Goal: Information Seeking & Learning: Check status

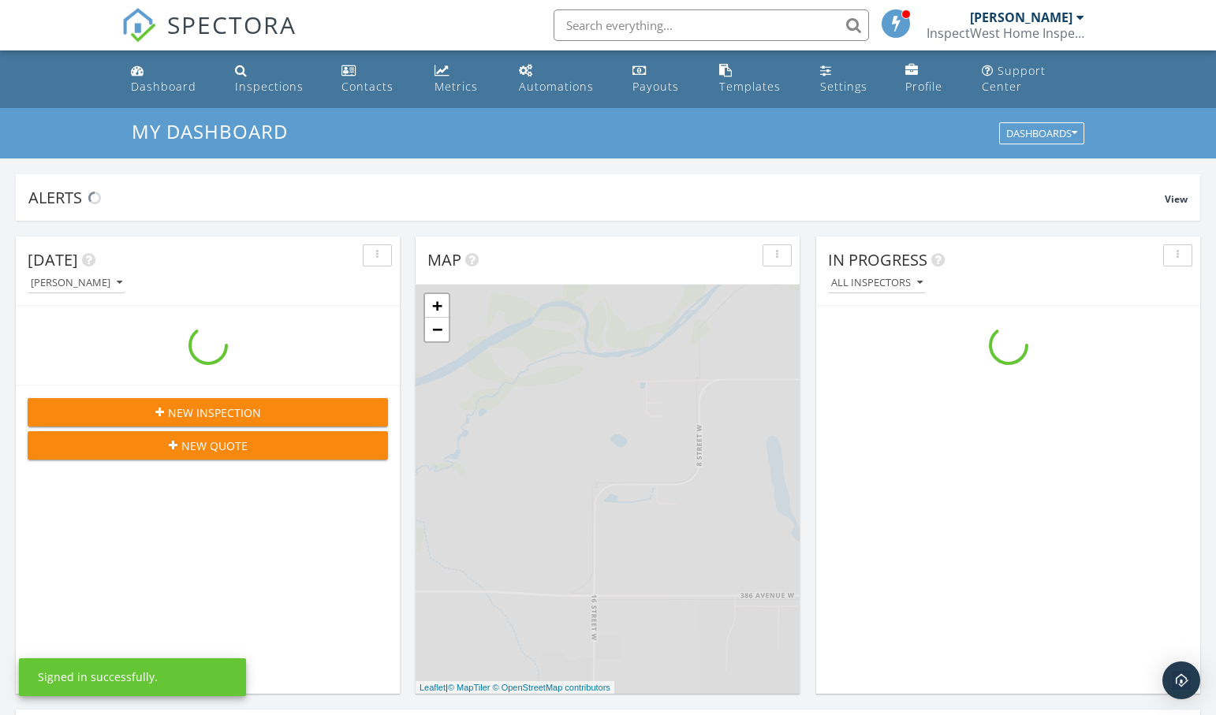
scroll to position [1436, 1217]
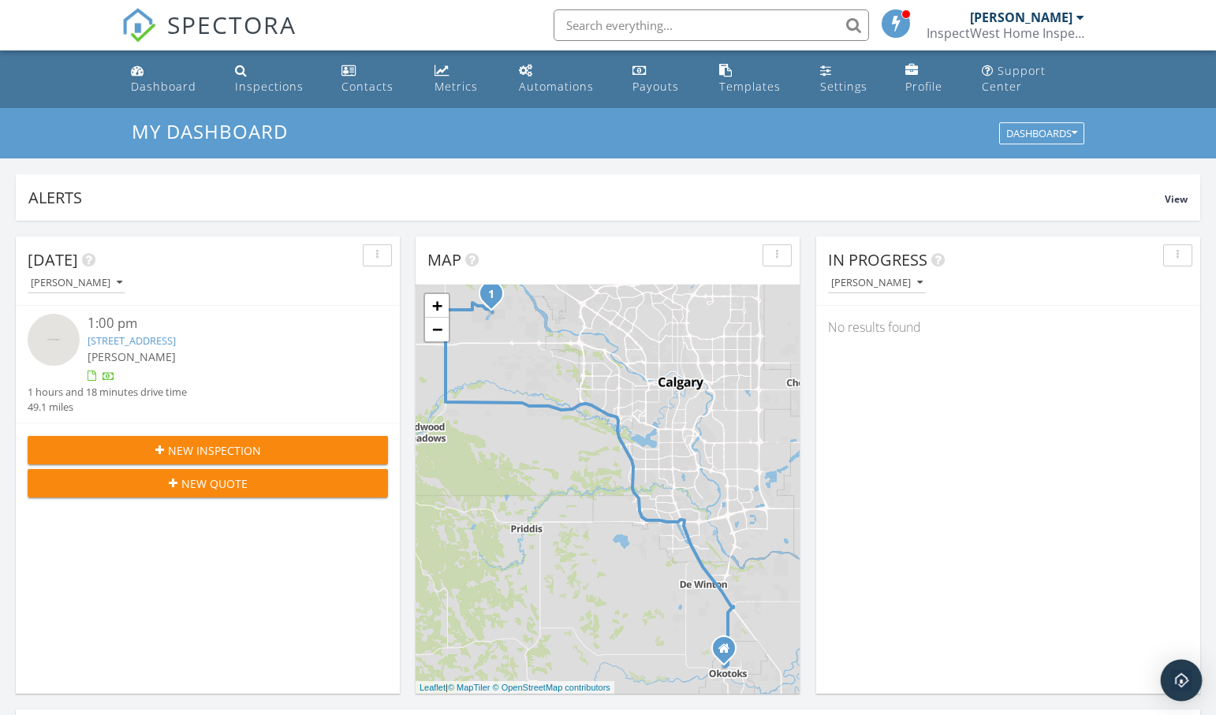
click at [1185, 680] on img "Open Intercom Messenger" at bounding box center [1181, 680] width 21 height 21
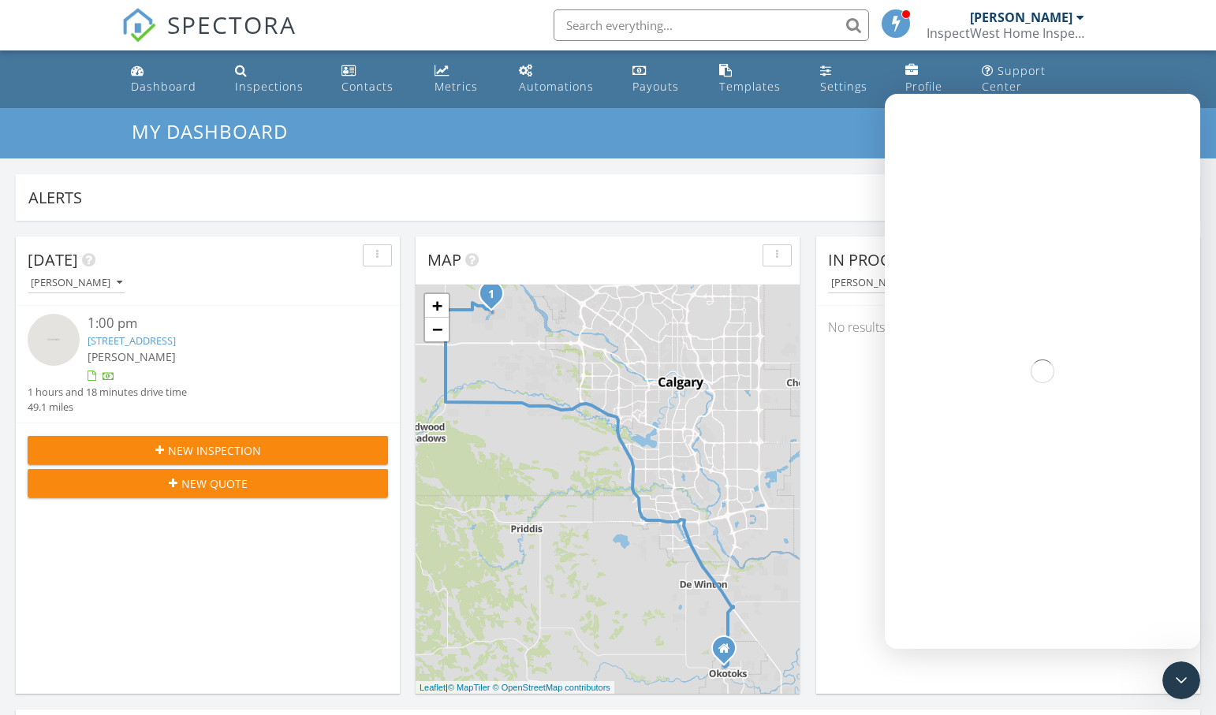
scroll to position [0, 0]
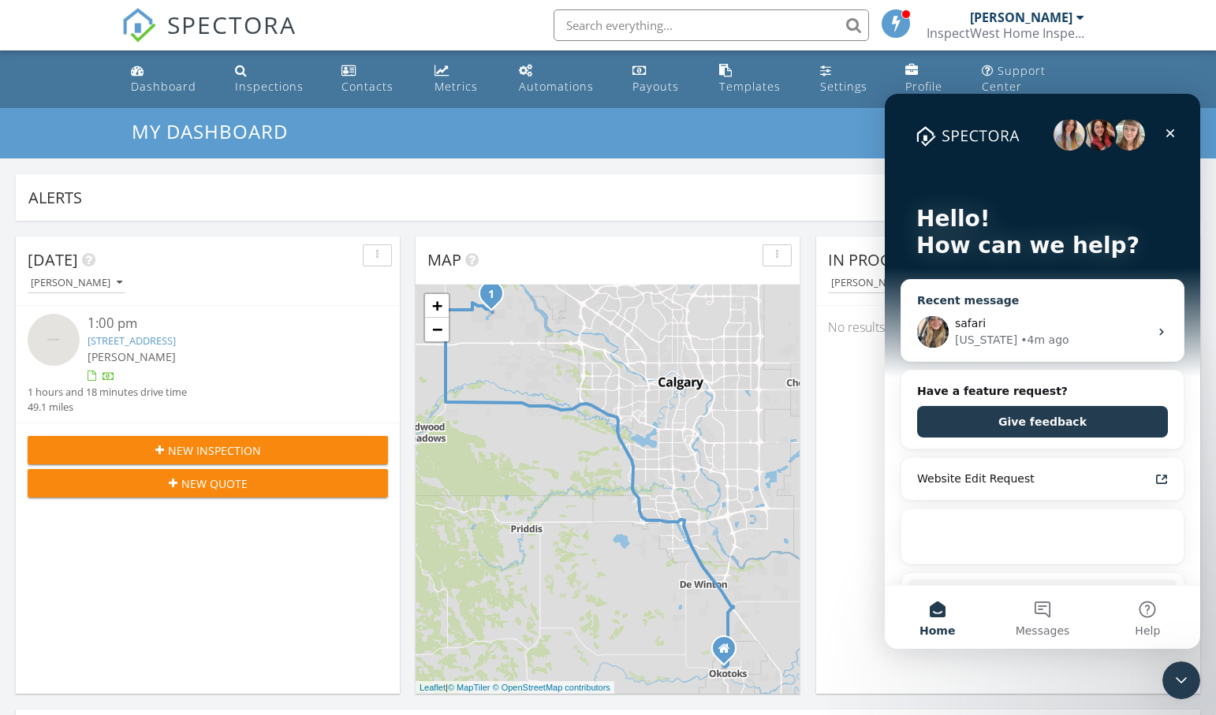
click at [1062, 345] on div "Georgia • 4m ago" at bounding box center [1052, 340] width 194 height 17
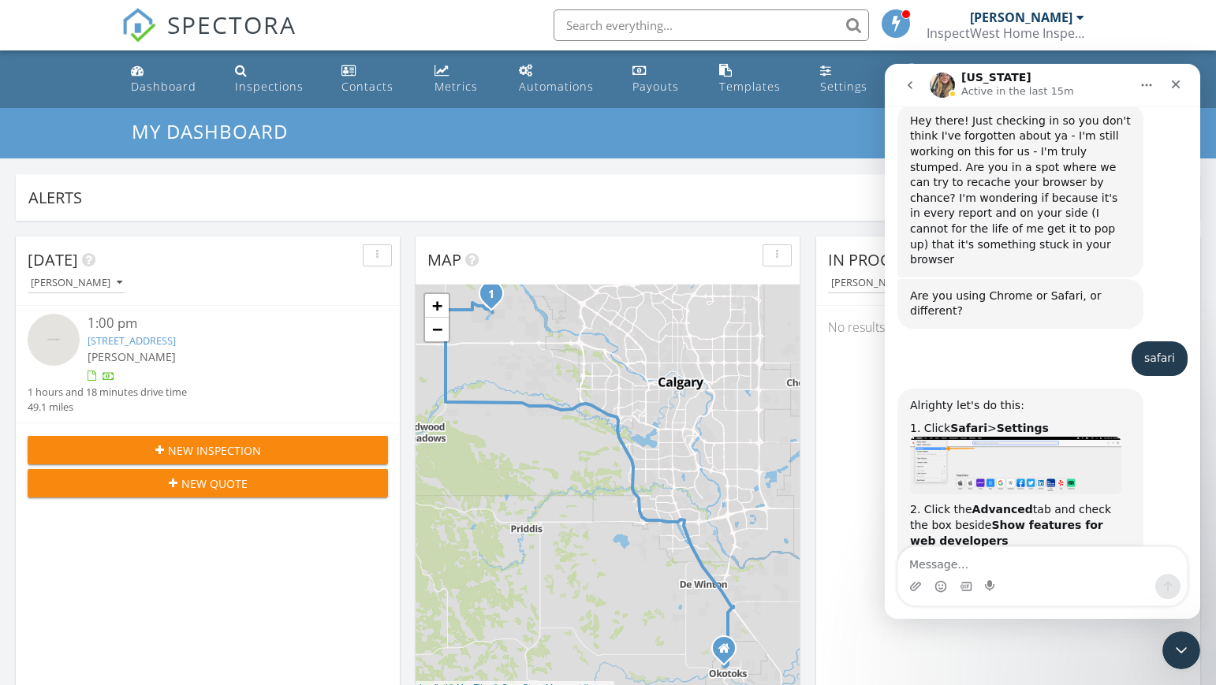
click at [559, 136] on h3 "My Dashboard" at bounding box center [608, 131] width 953 height 21
click at [1176, 81] on icon "Close" at bounding box center [1176, 84] width 13 height 13
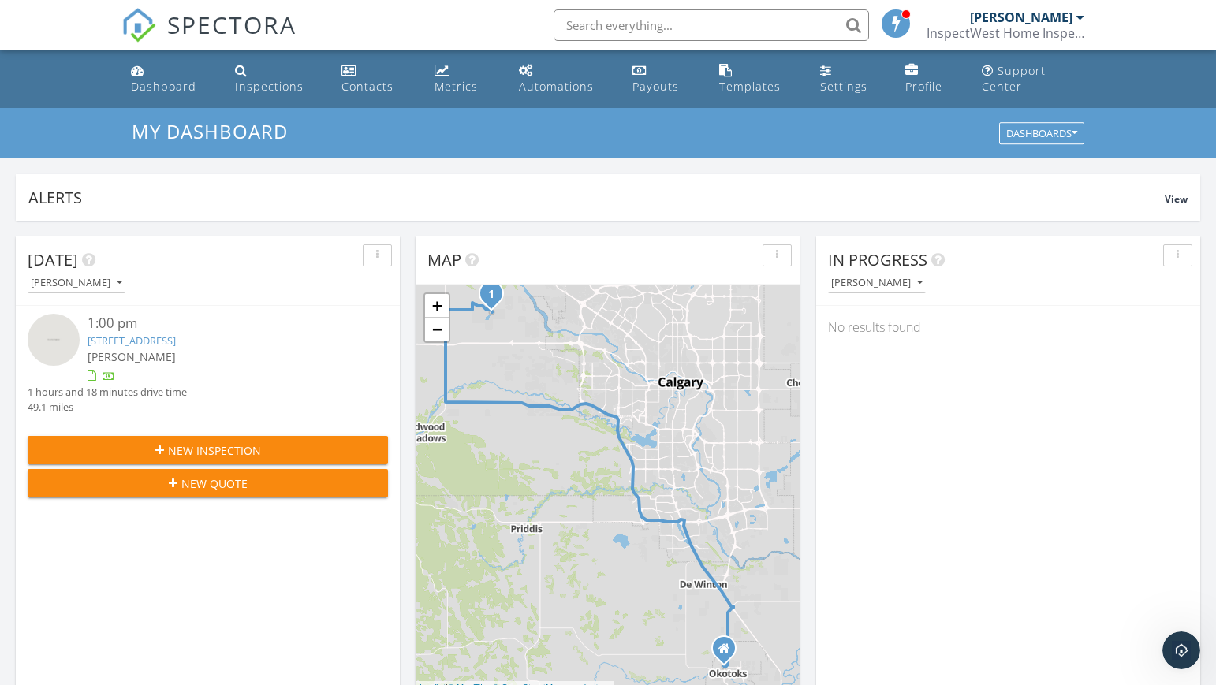
click at [176, 342] on link "256 Grayling Common, Rocky View County, AB T3Z 2G7" at bounding box center [132, 341] width 88 height 14
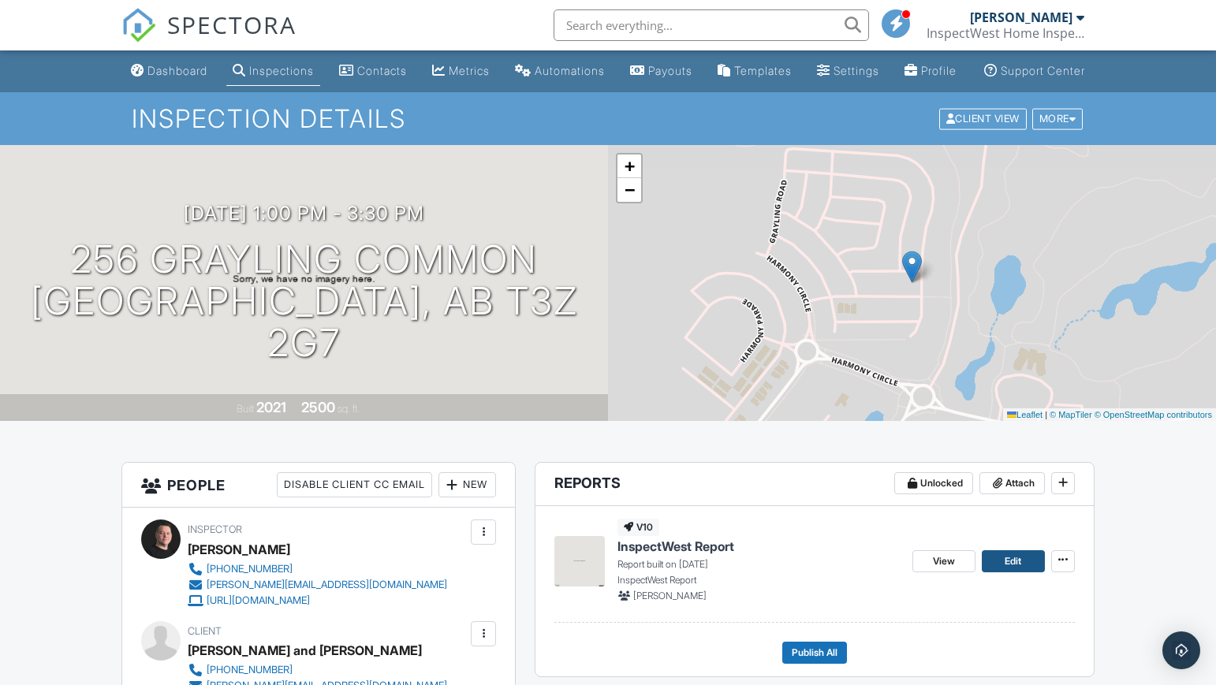
click at [1024, 573] on link "Edit" at bounding box center [1013, 562] width 63 height 22
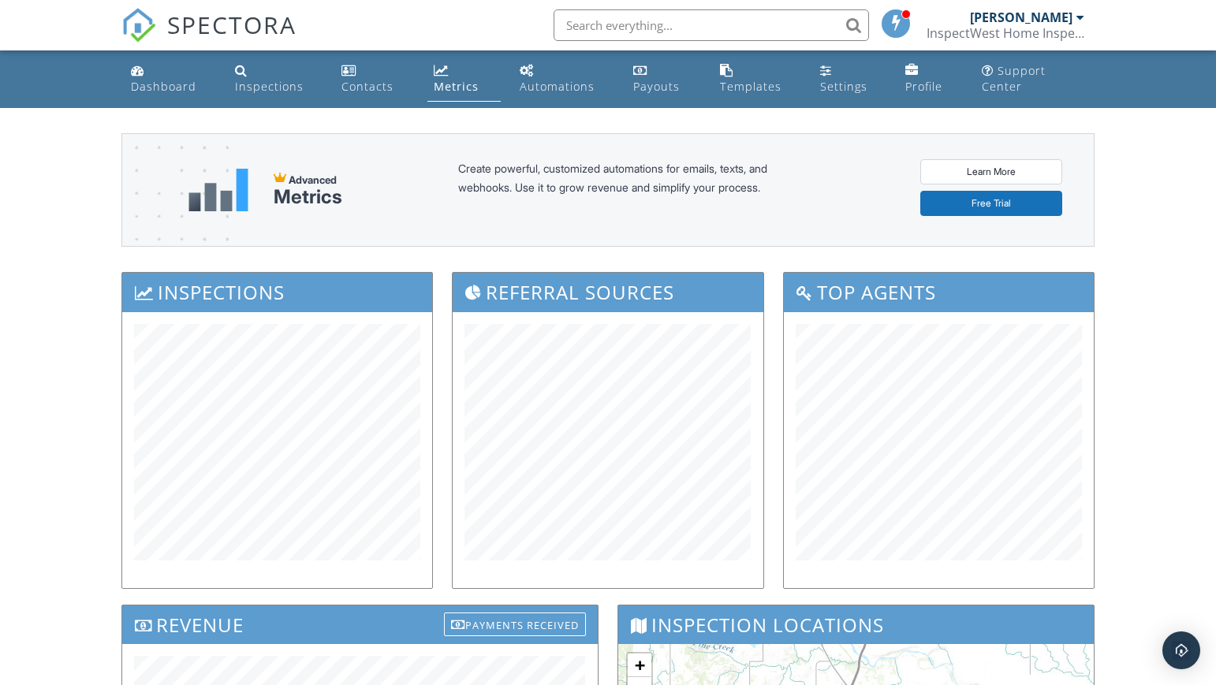
click at [80, 360] on div "Dashboard Inspections Contacts Metrics Automations Payouts Templates Settings P…" at bounding box center [608, 639] width 1216 height 1178
click at [162, 93] on div "Dashboard" at bounding box center [163, 86] width 65 height 15
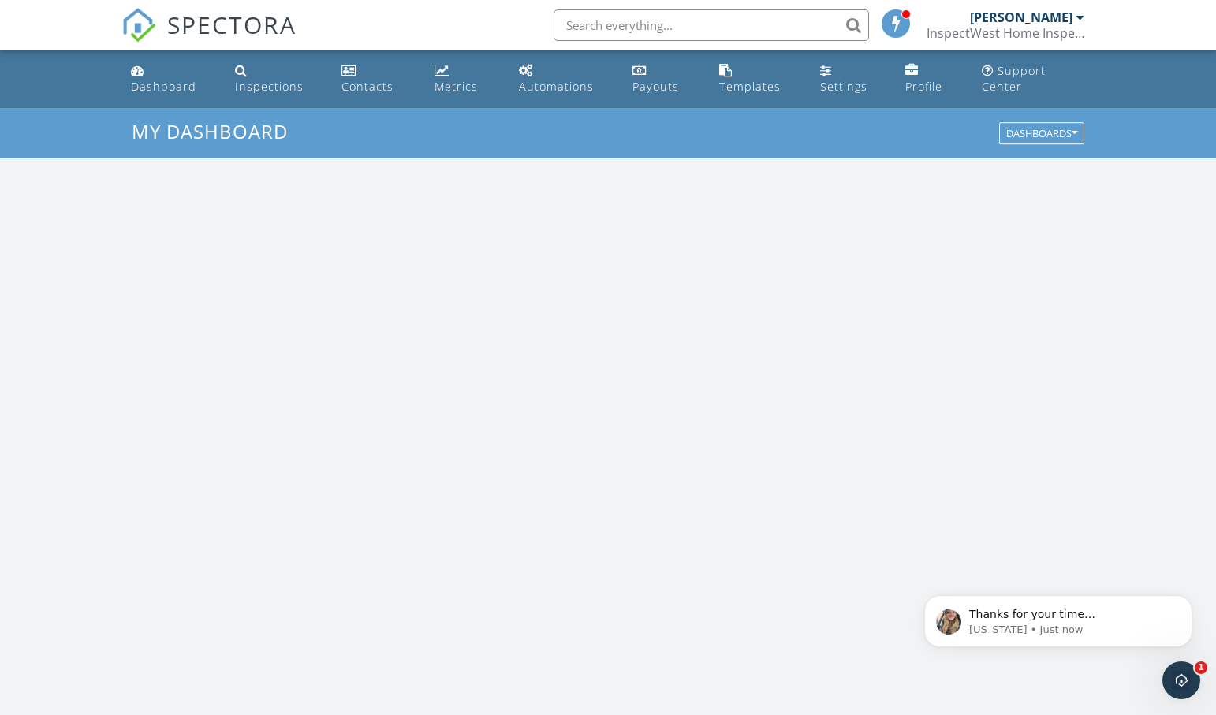
scroll to position [1436, 1217]
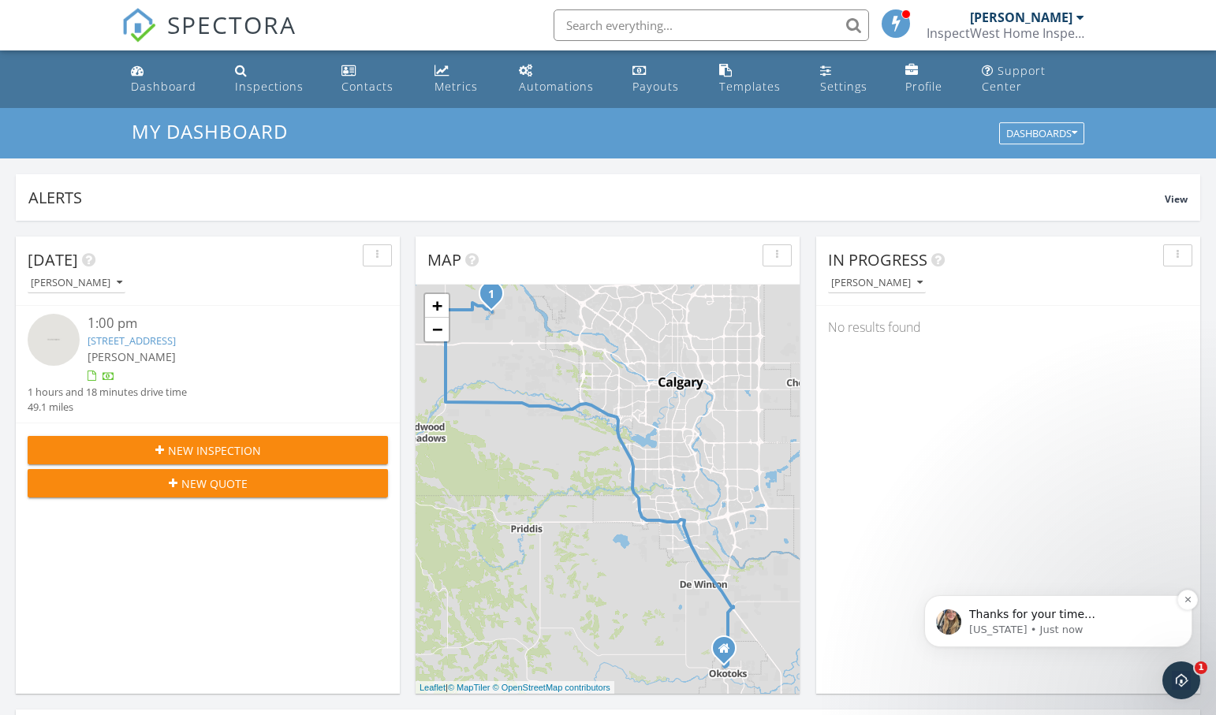
click at [1080, 622] on span "Thanks for your time Dale! Have a good one :)" at bounding box center [1065, 630] width 193 height 44
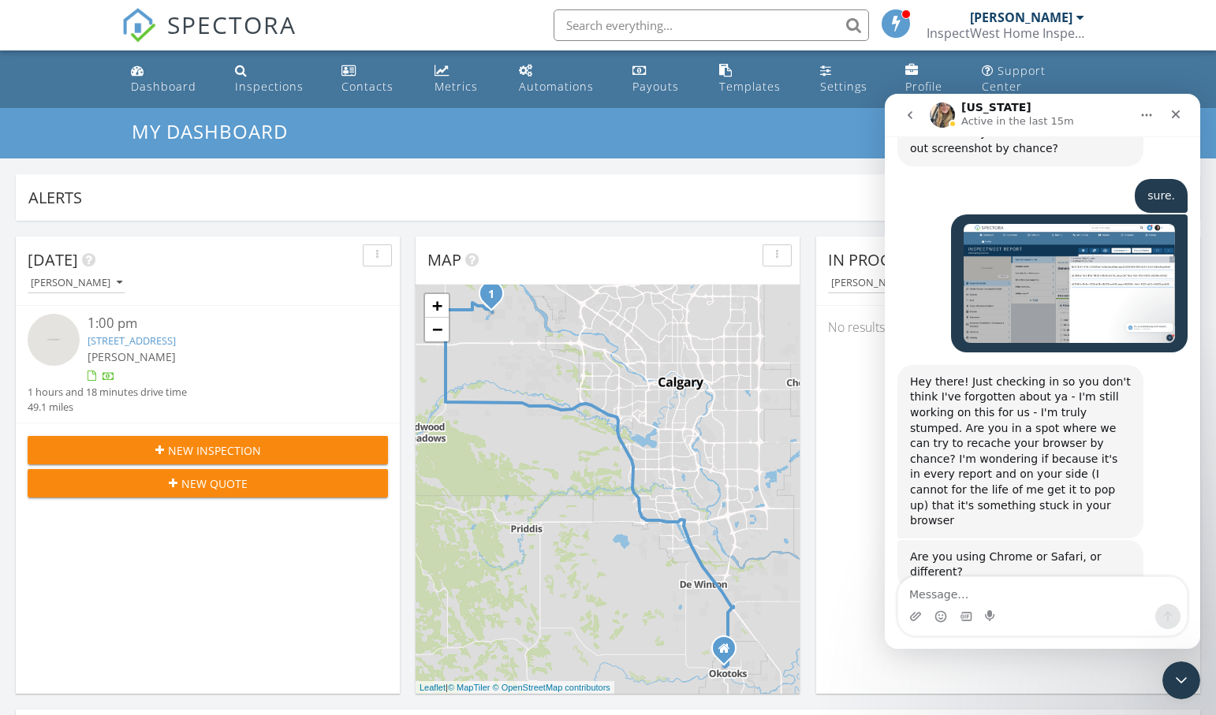
scroll to position [4005, 0]
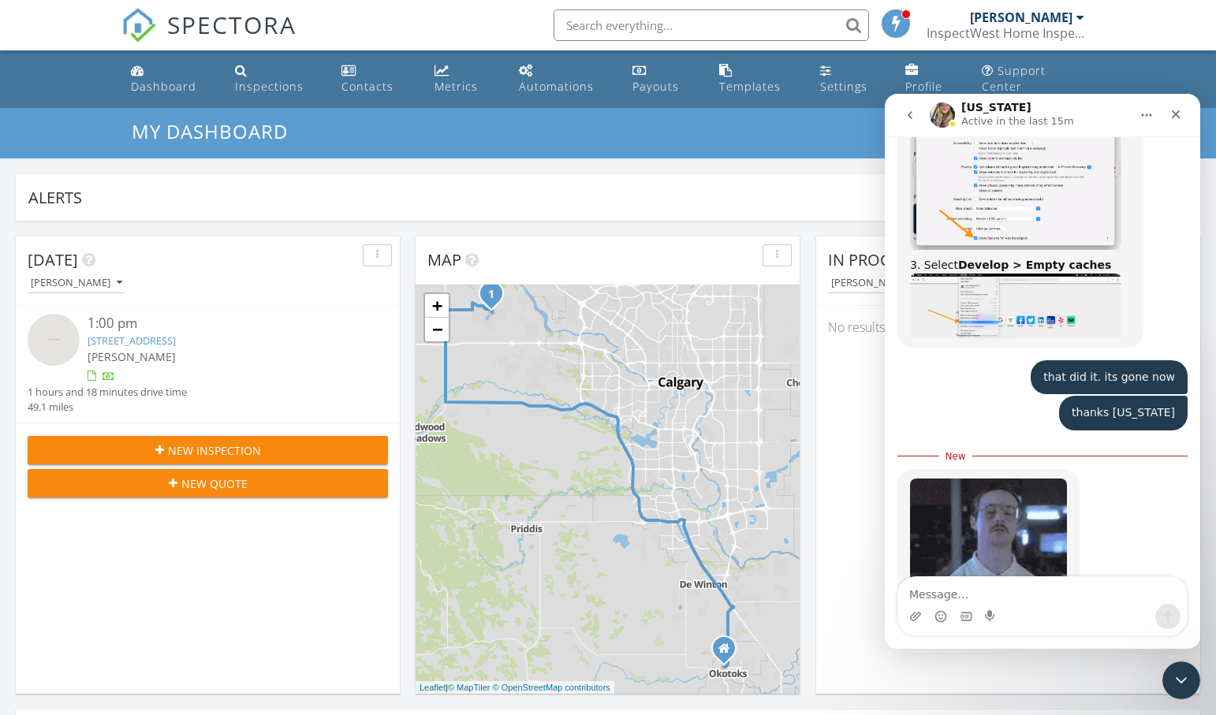
click at [976, 588] on textarea "Message…" at bounding box center [1042, 590] width 289 height 27
type textarea "you to"
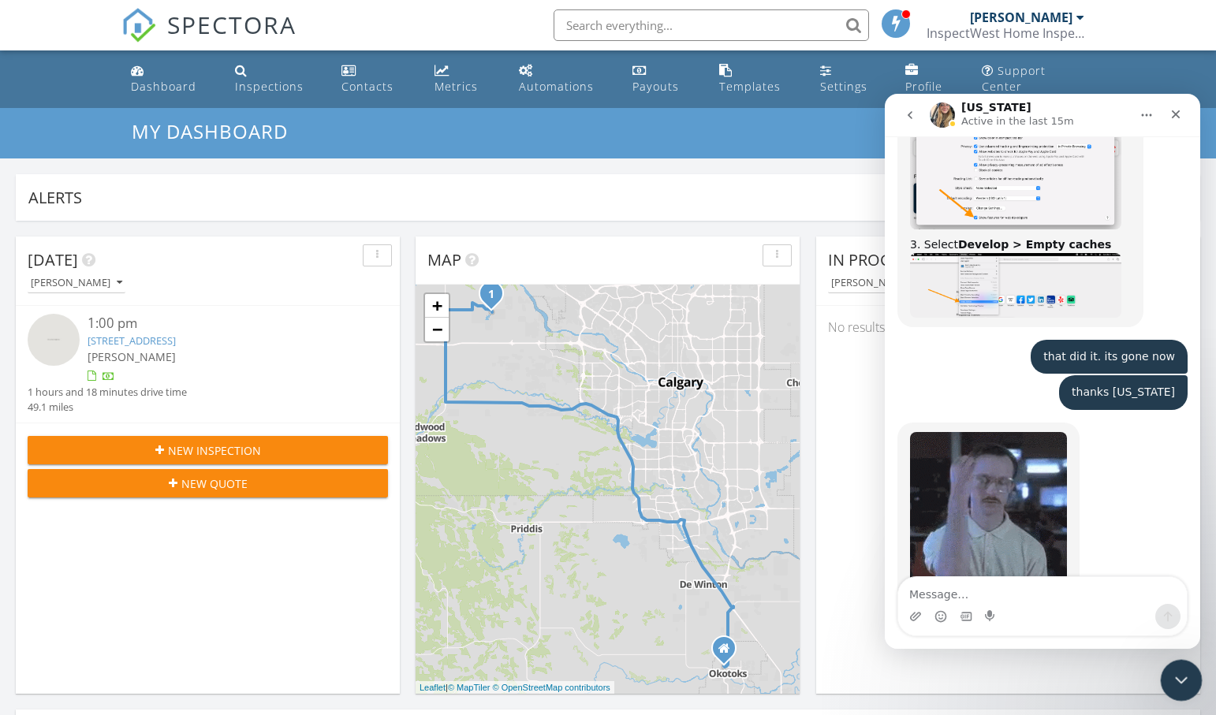
click at [1182, 678] on icon "Close Intercom Messenger" at bounding box center [1179, 678] width 19 height 19
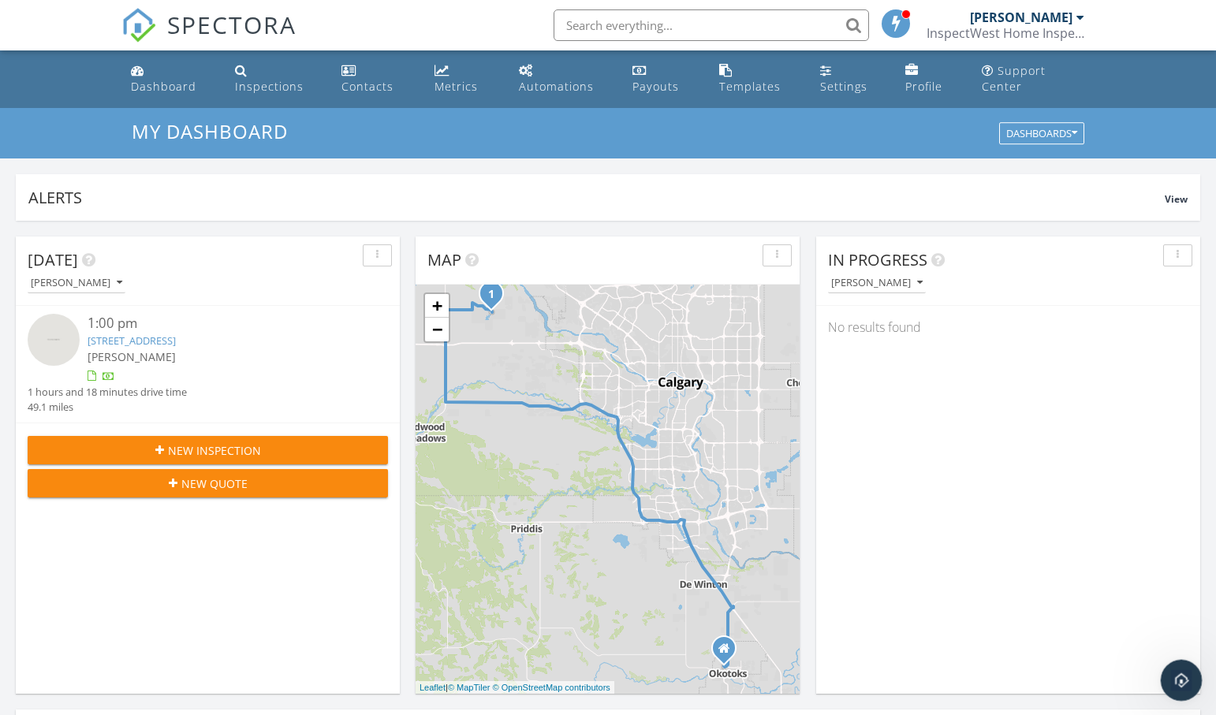
scroll to position [0, 0]
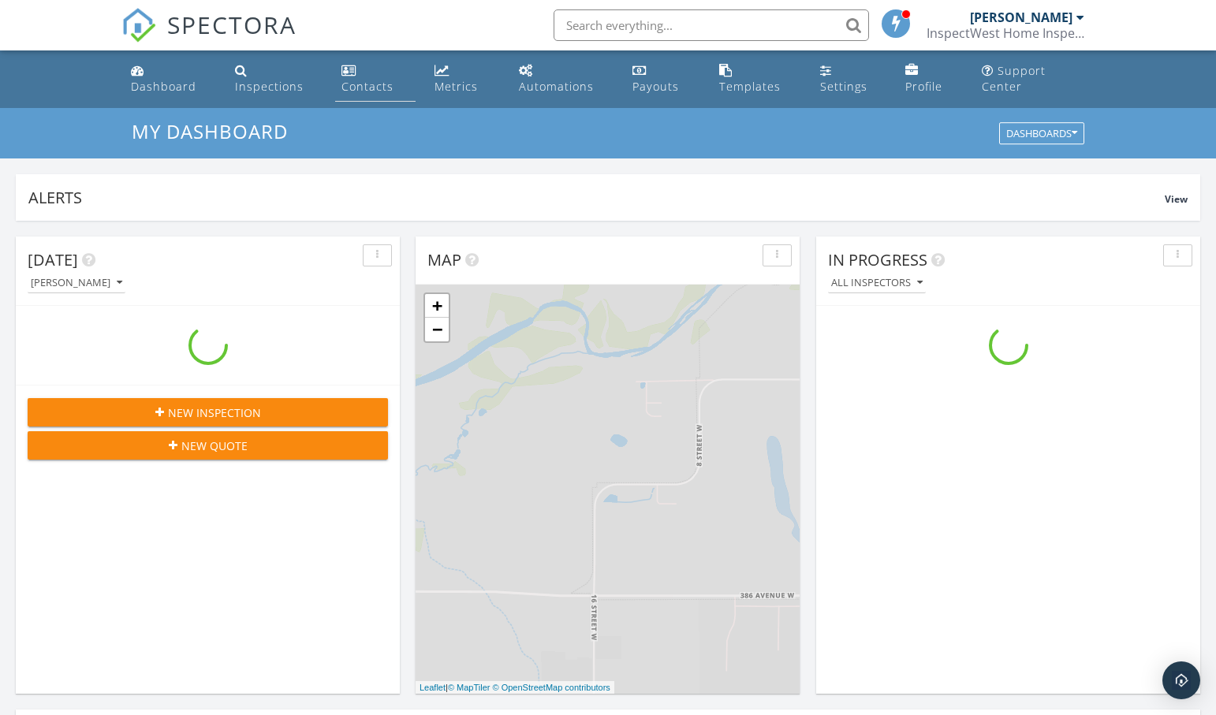
scroll to position [1436, 1217]
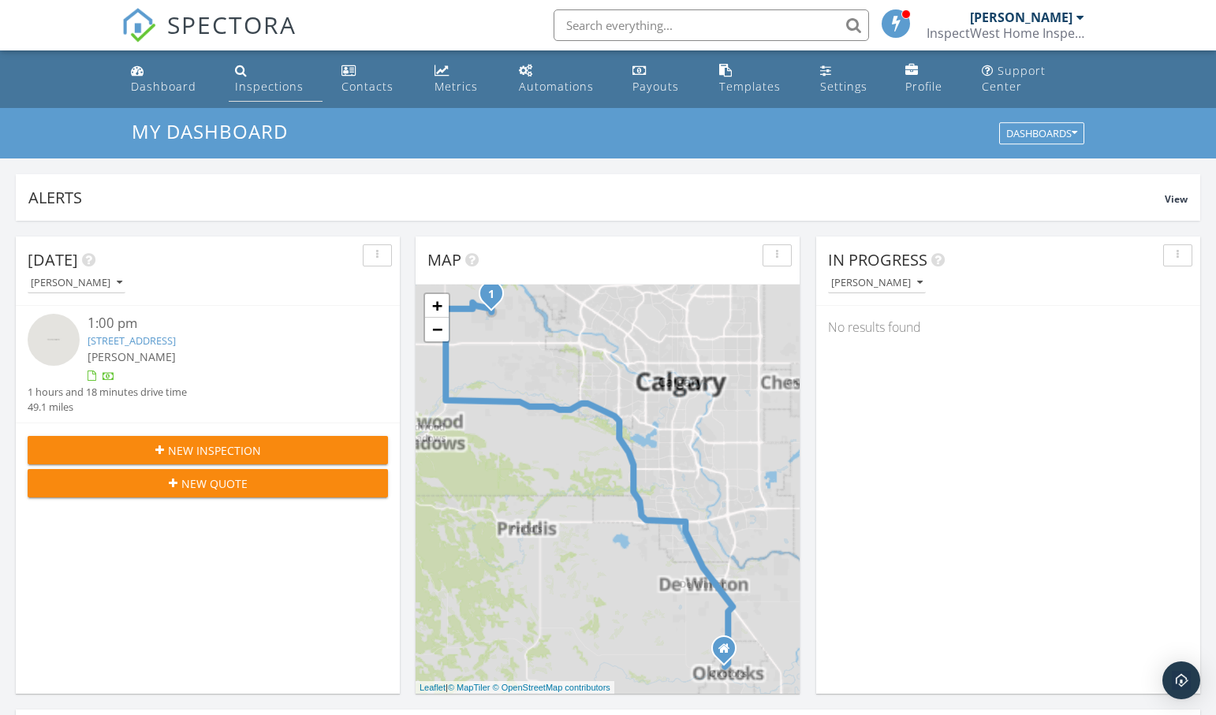
click at [281, 90] on div "Inspections" at bounding box center [269, 86] width 69 height 15
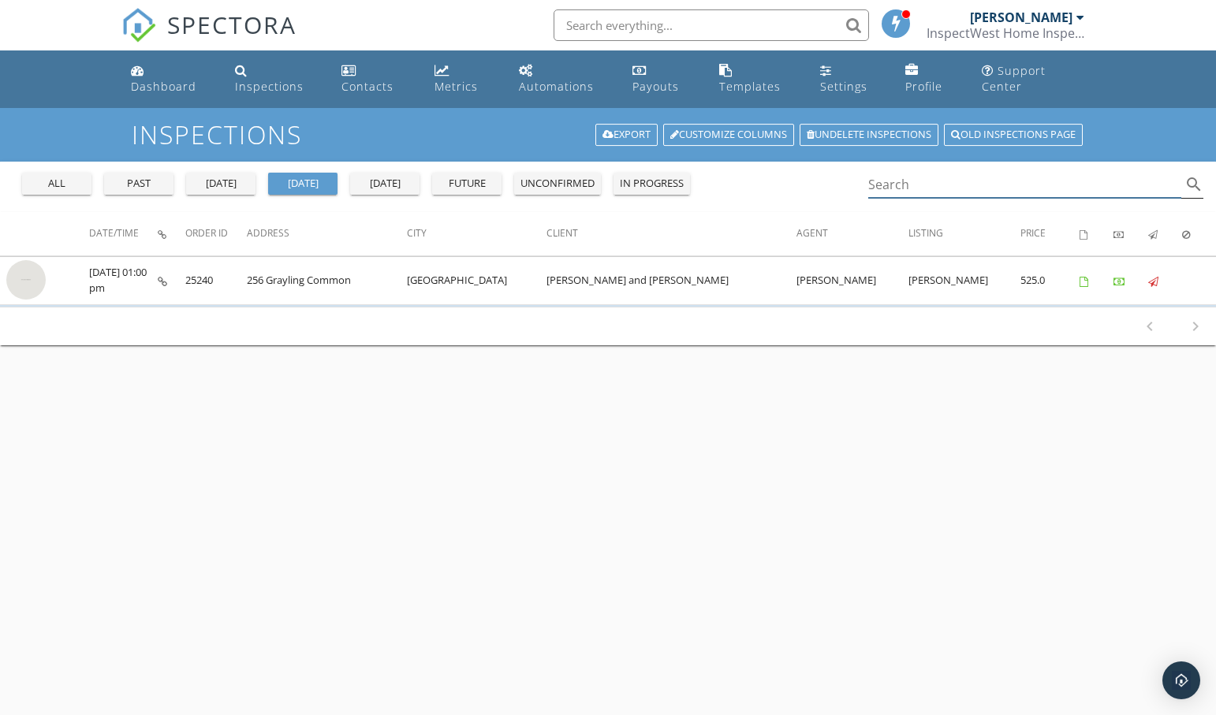
click at [899, 191] on input "Search" at bounding box center [1024, 185] width 313 height 26
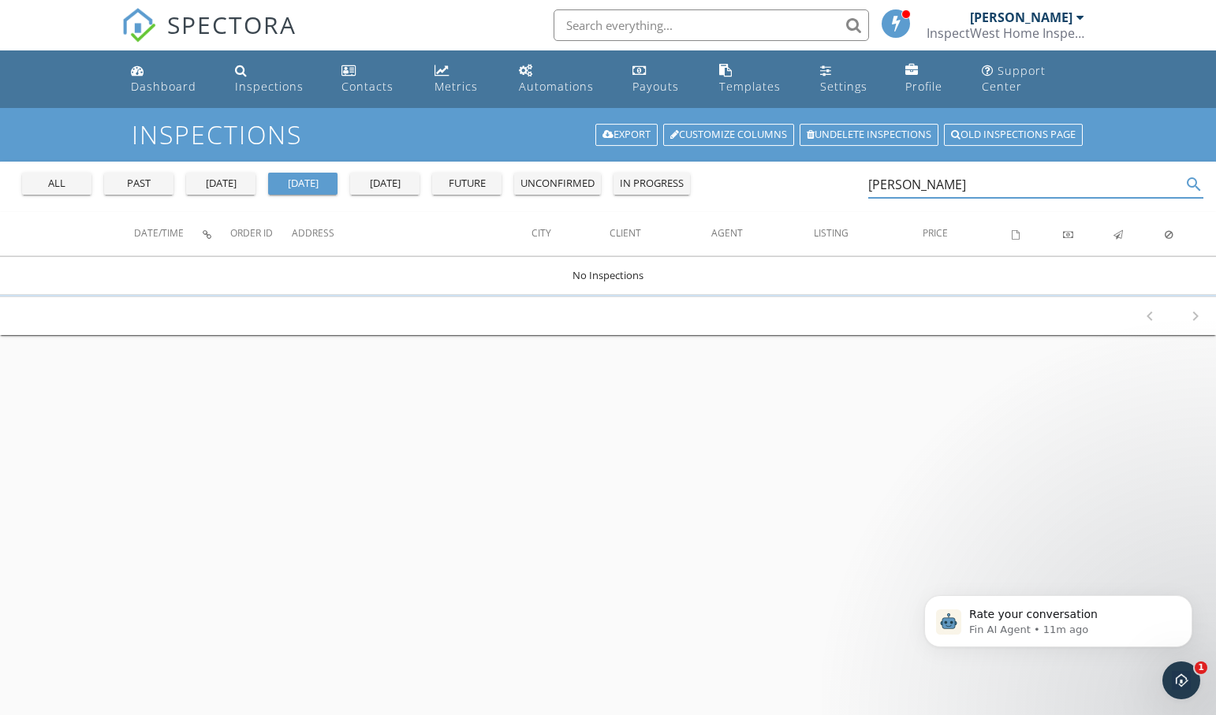
type input "miller"
click at [84, 181] on div "all" at bounding box center [56, 184] width 57 height 16
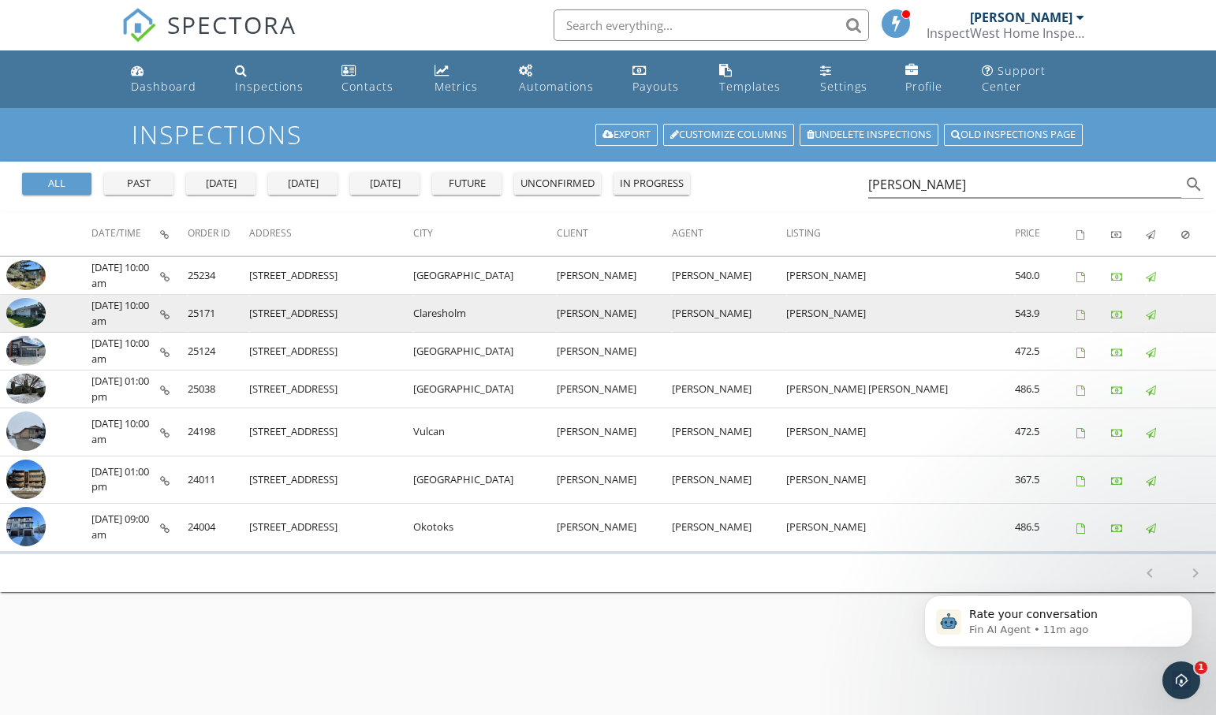
click at [32, 315] on img at bounding box center [25, 313] width 39 height 30
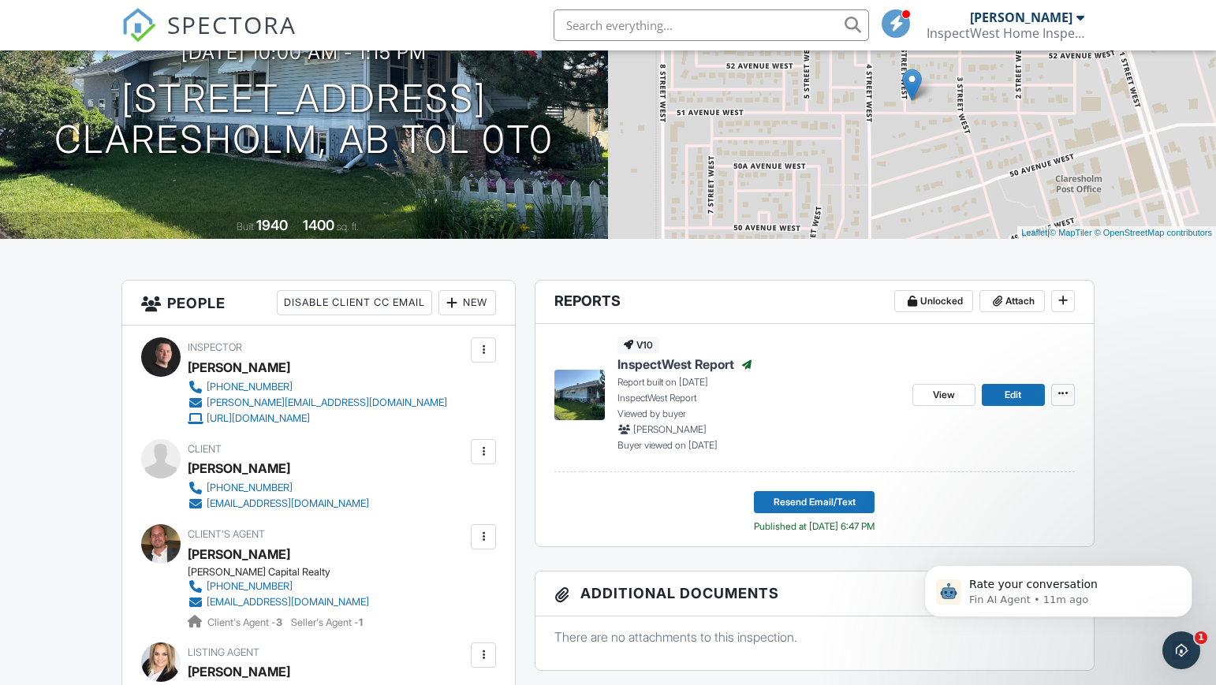
scroll to position [247, 0]
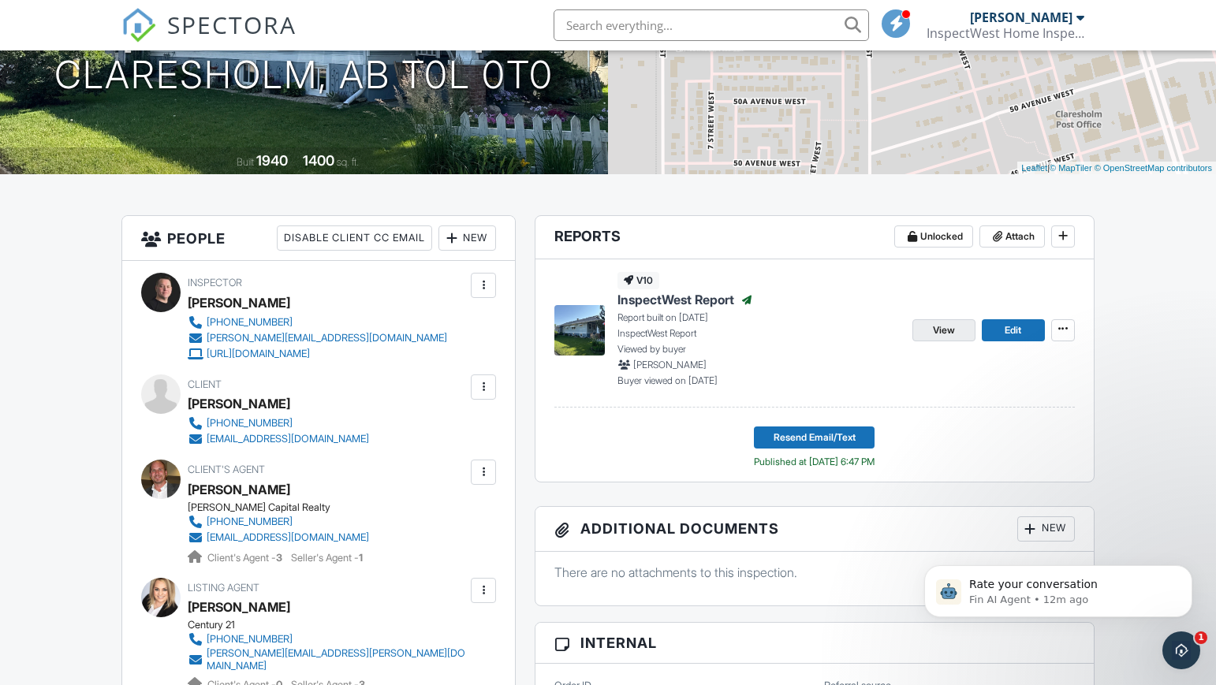
click at [937, 338] on span "View" at bounding box center [944, 331] width 22 height 16
